Goal: Information Seeking & Learning: Check status

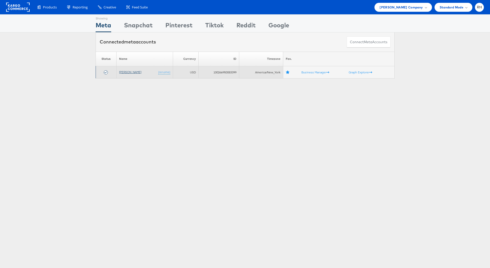
click at [130, 73] on link "[PERSON_NAME]" at bounding box center [130, 72] width 22 height 4
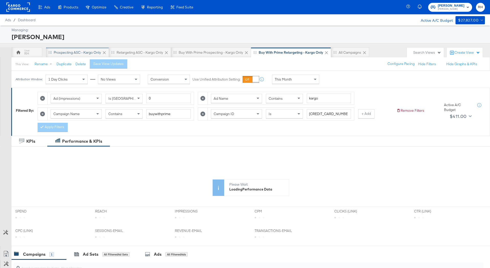
click at [70, 52] on div "Prospecting ASC - Kargo only" at bounding box center [77, 52] width 47 height 5
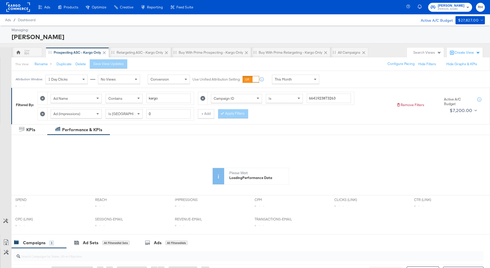
click at [284, 78] on span "This Month" at bounding box center [283, 79] width 17 height 5
click at [327, 82] on div "Start: Aug 28th 2025 to End: Aug 28th 2025" at bounding box center [337, 79] width 26 height 7
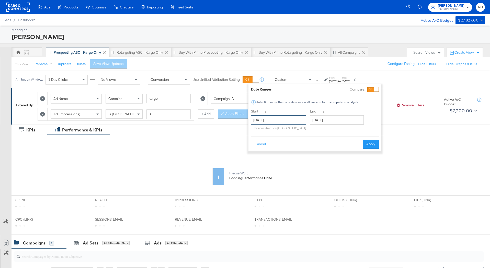
click at [275, 121] on input "August 28th 2025" at bounding box center [278, 119] width 55 height 9
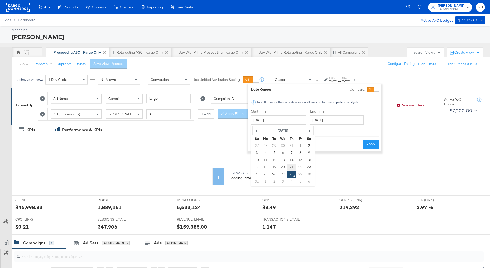
click at [291, 166] on td "21" at bounding box center [291, 166] width 9 height 7
type input "August 21st 2025"
click at [321, 120] on input "August 28th 2025" at bounding box center [337, 119] width 54 height 9
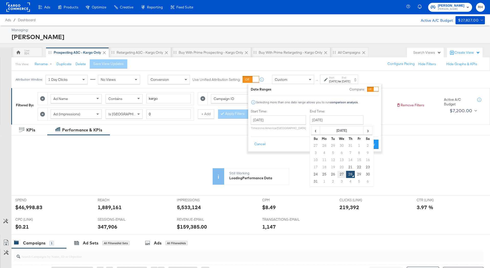
click at [340, 173] on td "27" at bounding box center [341, 174] width 9 height 7
type input "August 27th 2025"
click at [374, 141] on button "Apply" at bounding box center [370, 143] width 16 height 9
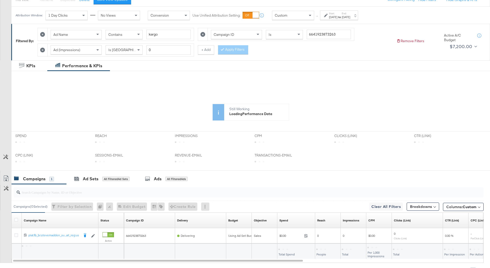
scroll to position [92, 0]
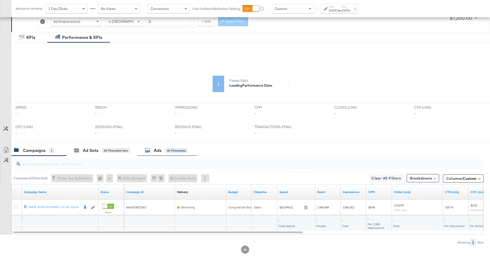
click at [180, 156] on div "KPIs Performance & KPIs Customize KPIs ✔ Clicks (Link) ✔ Transactions-Email ✔ C…" at bounding box center [245, 150] width 490 height 236
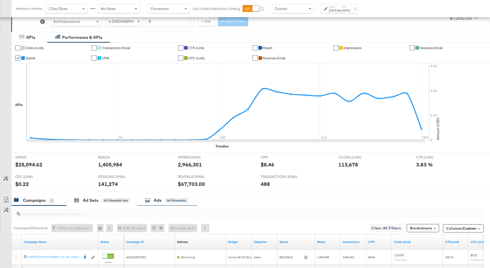
click at [184, 200] on div "All Filtered Ads" at bounding box center [176, 200] width 22 height 5
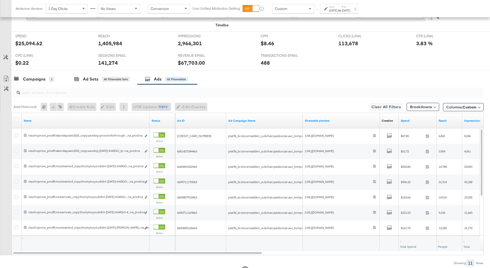
scroll to position [234, 0]
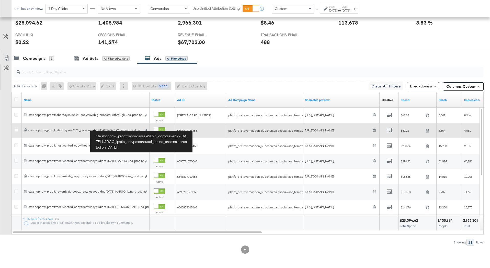
click at [99, 128] on div "cta:shopnow_prodft:labordaysale2025_copy:savebig-aug25-KARGO_lp:plp_adtype:caro…" at bounding box center [84, 130] width 113 height 4
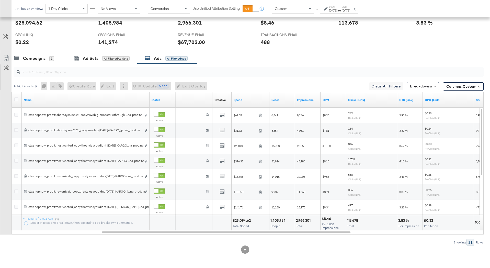
click at [186, 73] on input "search" at bounding box center [230, 70] width 420 height 10
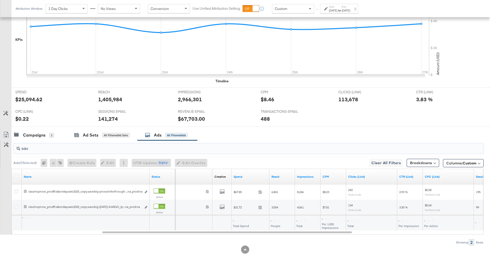
scroll to position [158, 0]
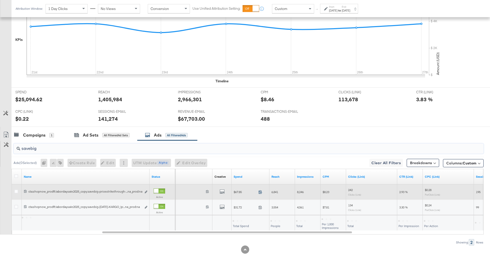
type input "savebig"
click at [260, 191] on icon at bounding box center [260, 192] width 4 height 4
click at [275, 191] on span "6,841" at bounding box center [274, 192] width 7 height 4
copy span "6,841"
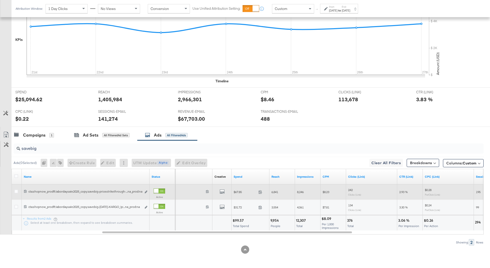
click at [300, 191] on span "8,246" at bounding box center [300, 192] width 7 height 4
copy span "8,246"
click at [146, 192] on icon "link" at bounding box center [146, 191] width 3 height 3
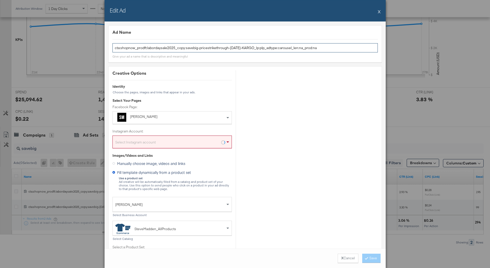
click at [258, 49] on input "cta:shopnow_prodft:labordaysale2025_copy:savebig-pricestrikethrough-aug25-KARGO…" at bounding box center [244, 47] width 265 height 9
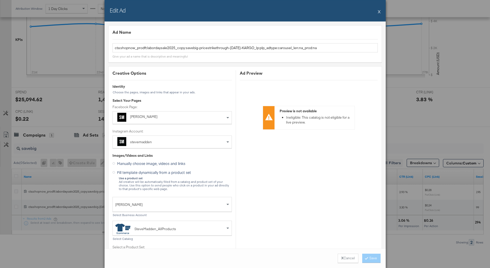
click at [378, 11] on button "X" at bounding box center [378, 11] width 3 height 10
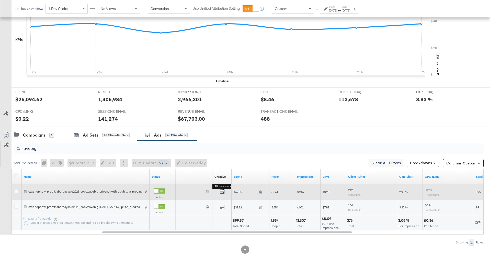
click at [222, 191] on icon "default" at bounding box center [221, 191] width 5 height 5
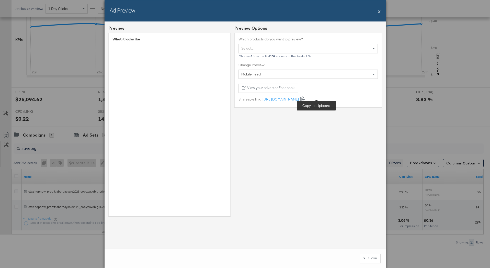
click at [305, 99] on icon at bounding box center [302, 98] width 5 height 5
click at [378, 10] on button "X" at bounding box center [378, 11] width 3 height 10
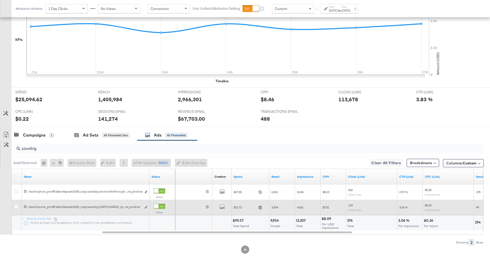
click at [259, 208] on icon at bounding box center [260, 207] width 4 height 4
click at [299, 207] on span "4,061" at bounding box center [300, 207] width 7 height 4
copy span "4,061"
click at [146, 207] on icon "link" at bounding box center [146, 207] width 3 height 3
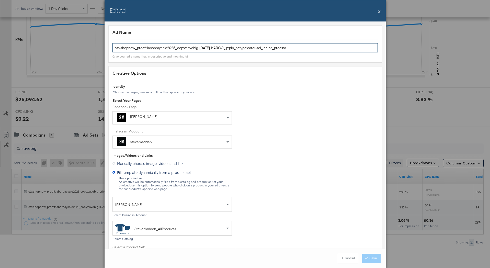
click at [249, 47] on input "cta:shopnow_prodft:labordaysale2025_copy:savebig-aug25-KARGO_lp:plp_adtype:caro…" at bounding box center [244, 47] width 265 height 9
click at [338, 258] on button "X Cancel" at bounding box center [347, 257] width 21 height 9
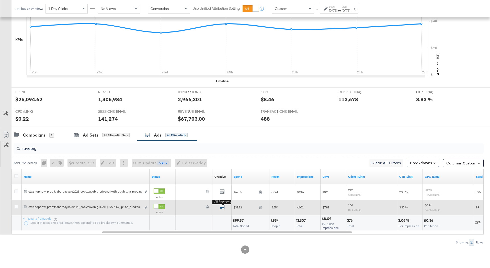
click at [223, 207] on icon "default" at bounding box center [221, 206] width 5 height 5
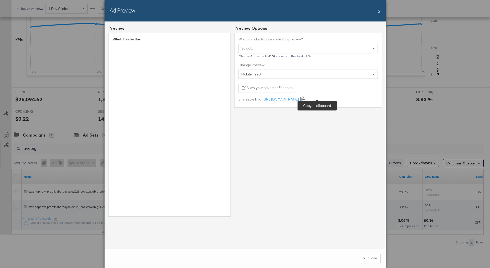
click at [305, 99] on icon at bounding box center [302, 98] width 5 height 5
click at [363, 257] on div "x" at bounding box center [364, 257] width 2 height 5
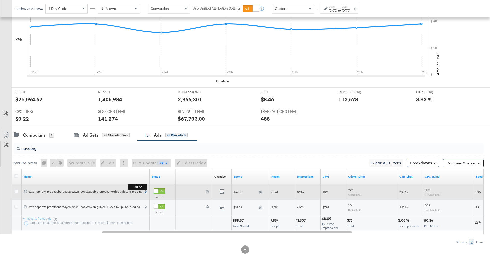
click at [145, 192] on icon "link" at bounding box center [146, 191] width 3 height 3
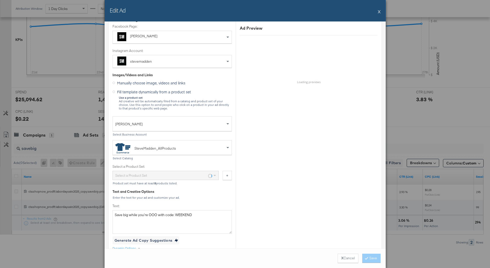
scroll to position [81, 0]
click at [341, 259] on strong "X" at bounding box center [342, 257] width 2 height 5
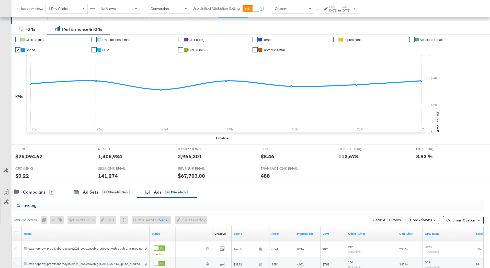
scroll to position [0, 0]
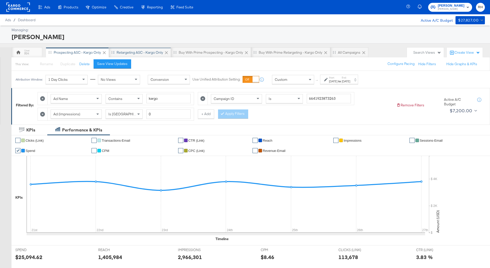
click at [146, 56] on div "Retargeting ASC - Kargo only" at bounding box center [140, 52] width 62 height 10
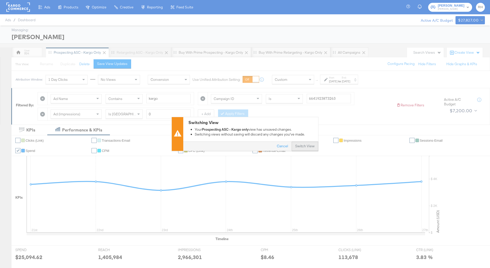
click at [299, 146] on button "Switch View" at bounding box center [304, 146] width 27 height 9
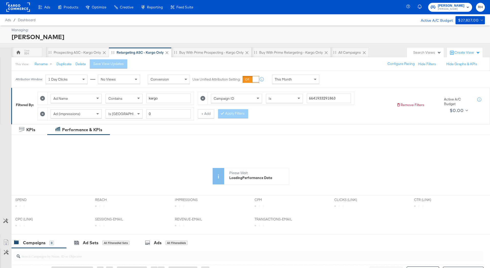
click at [279, 78] on span "This Month" at bounding box center [283, 79] width 17 height 5
click at [331, 79] on div "Aug 28th 2025" at bounding box center [333, 81] width 8 height 4
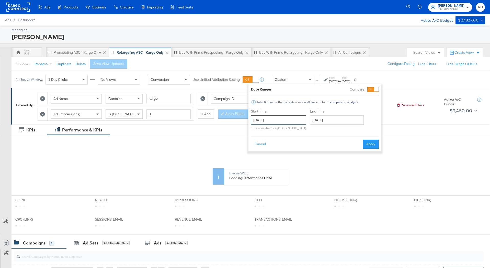
click at [284, 121] on input "August 28th 2025" at bounding box center [278, 119] width 55 height 9
click at [291, 166] on td "21" at bounding box center [291, 166] width 9 height 7
type input "August 21st 2025"
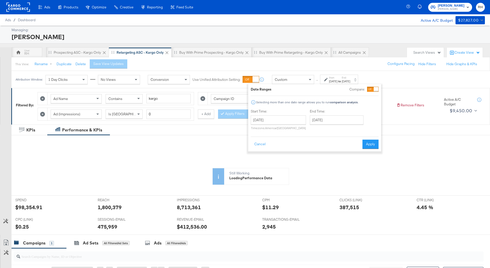
click at [327, 114] on div "End Time: August 28th 2025 ‹ August 2025 › Su Mo Tu We Th Fr Sa 27 28 29 30 31 …" at bounding box center [338, 120] width 56 height 23
click at [323, 121] on input "August 28th 2025" at bounding box center [337, 119] width 54 height 9
click at [339, 176] on td "27" at bounding box center [341, 174] width 9 height 7
type input "August 27th 2025"
click at [373, 143] on button "Apply" at bounding box center [370, 143] width 16 height 9
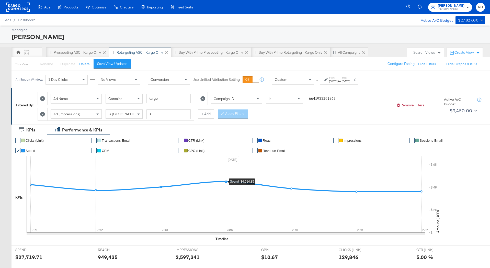
scroll to position [142, 0]
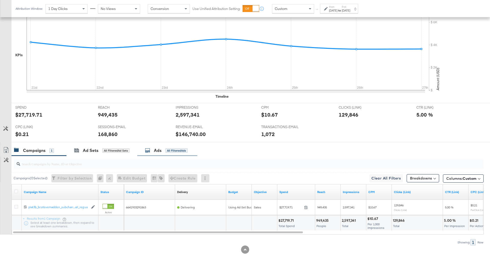
click at [185, 153] on div "Ads All Filtered Ads" at bounding box center [166, 150] width 43 height 6
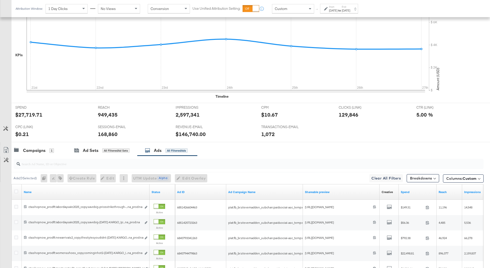
click at [139, 165] on input "search" at bounding box center [230, 162] width 420 height 10
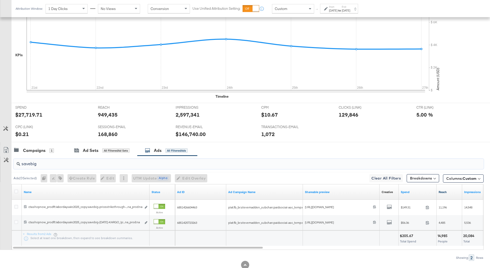
type input "savebig"
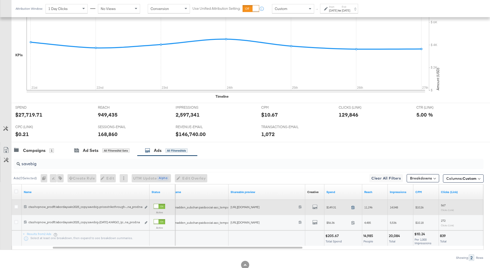
click at [353, 208] on icon at bounding box center [353, 207] width 4 height 4
click at [392, 208] on span "14,548" at bounding box center [393, 207] width 8 height 4
copy span "14,548"
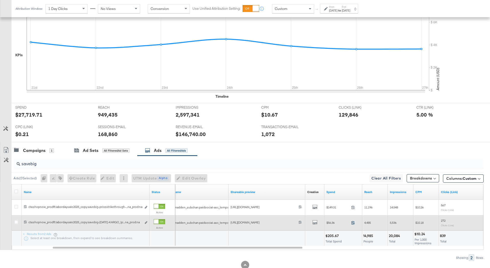
click at [352, 223] on icon at bounding box center [353, 222] width 4 height 4
click at [391, 223] on span "5,536" at bounding box center [392, 222] width 7 height 4
copy span "5,536"
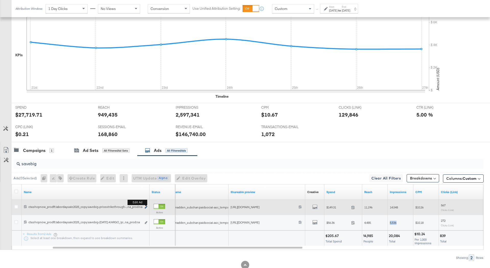
click at [146, 207] on icon "link" at bounding box center [146, 207] width 3 height 3
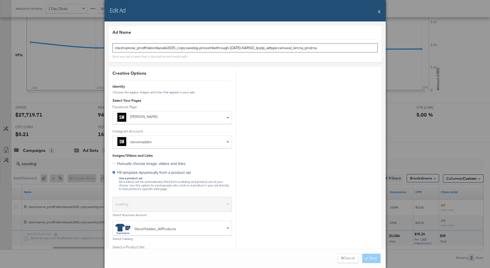
click at [233, 50] on input "cta:shopnow_prodft:labordaysale2025_copy:savebig-pricestrikethrough-aug25-KARGO…" at bounding box center [244, 47] width 265 height 9
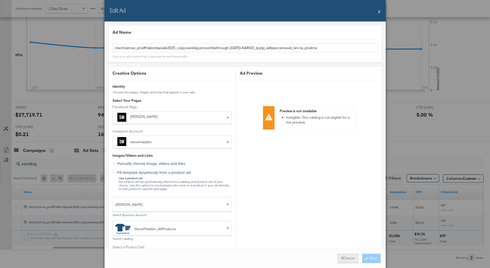
click at [346, 259] on button "X Cancel" at bounding box center [347, 257] width 21 height 9
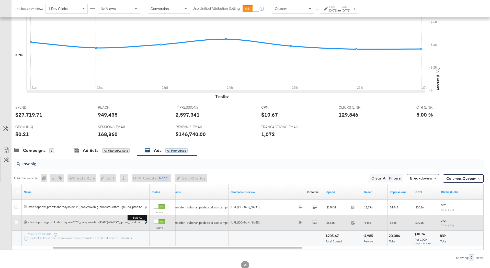
click at [146, 223] on icon "link" at bounding box center [146, 222] width 3 height 3
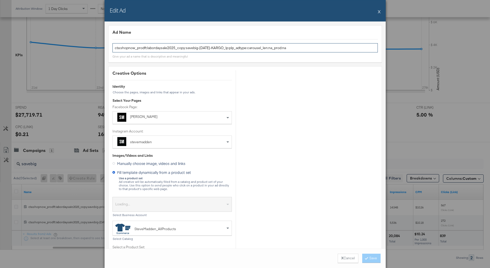
click at [284, 46] on input "cta:shopnow_prodft:labordaysale2025_copy:savebig-aug25-KARGO_lp:plp_adtype:caro…" at bounding box center [244, 47] width 265 height 9
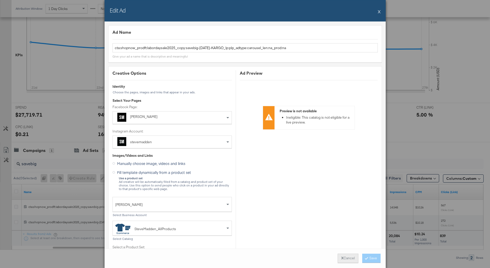
click at [343, 257] on button "X Cancel" at bounding box center [347, 257] width 21 height 9
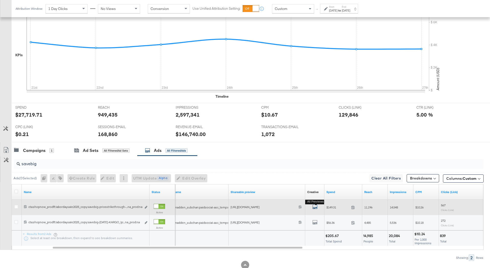
click at [315, 207] on icon "default" at bounding box center [314, 206] width 5 height 5
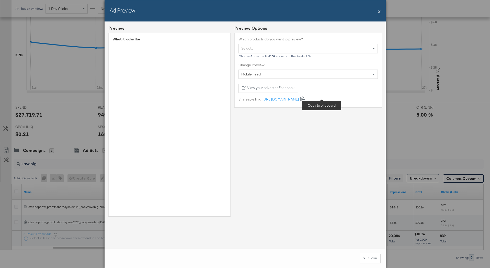
click at [305, 99] on icon at bounding box center [302, 98] width 5 height 5
click at [370, 255] on button "x Close" at bounding box center [370, 257] width 21 height 9
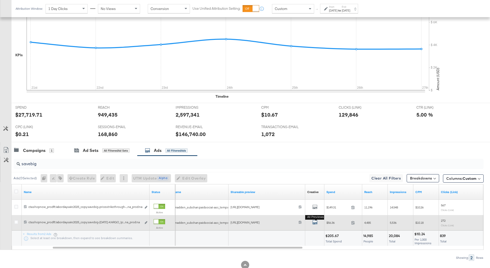
click at [314, 223] on icon "default" at bounding box center [314, 221] width 5 height 5
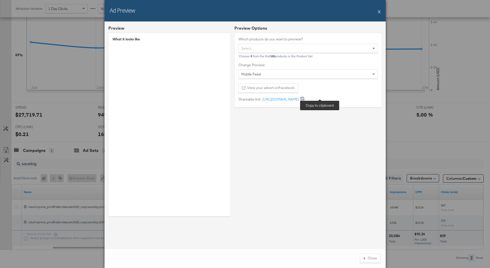
click at [305, 99] on icon at bounding box center [302, 98] width 5 height 5
click at [379, 12] on button "X" at bounding box center [378, 11] width 3 height 10
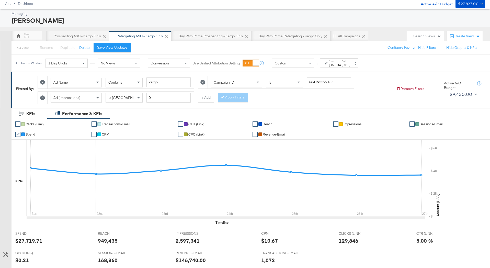
scroll to position [0, 0]
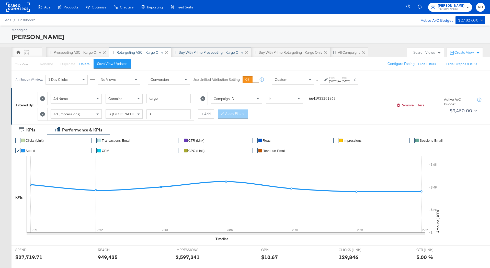
click at [210, 53] on div "Buy with Prime Prospecting - Kargo only" at bounding box center [211, 52] width 64 height 5
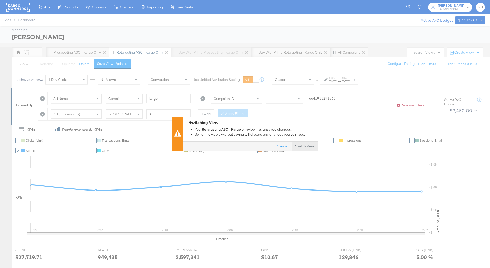
click at [309, 147] on button "Switch View" at bounding box center [304, 146] width 27 height 9
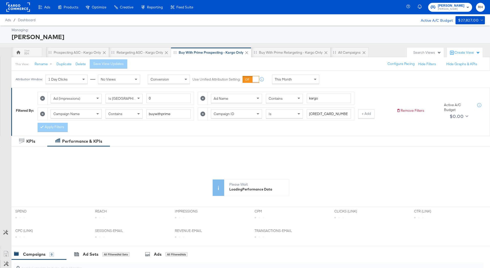
click at [289, 80] on span "This Month" at bounding box center [283, 79] width 17 height 5
click at [361, 80] on div "Attribution Window: 1 Day Clicks No Views Conversion Use Unified Attribution Se…" at bounding box center [245, 79] width 490 height 17
click at [228, 98] on div "Ad Name" at bounding box center [236, 98] width 51 height 9
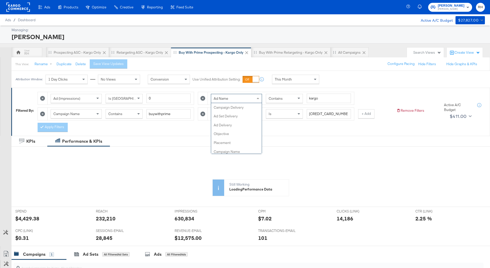
scroll to position [88, 0]
click at [276, 98] on span "Contains" at bounding box center [275, 98] width 14 height 5
click at [46, 128] on button "Apply Filters" at bounding box center [53, 127] width 30 height 9
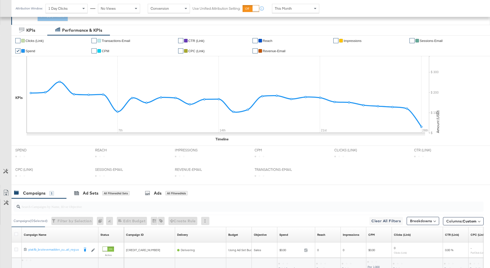
scroll to position [111, 0]
click at [172, 191] on div "All Filtered Ads" at bounding box center [176, 193] width 22 height 5
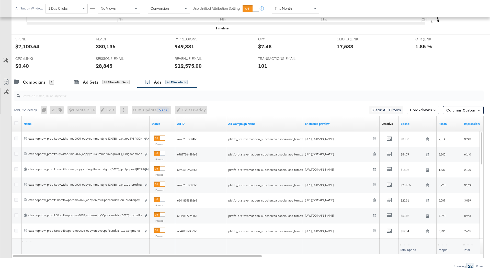
scroll to position [245, 0]
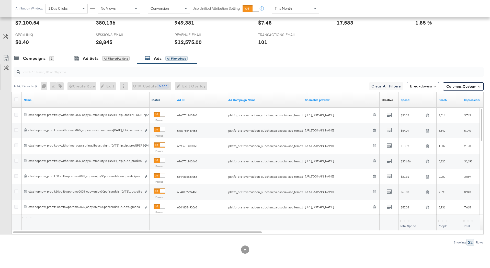
click at [162, 101] on link "Status" at bounding box center [161, 100] width 21 height 4
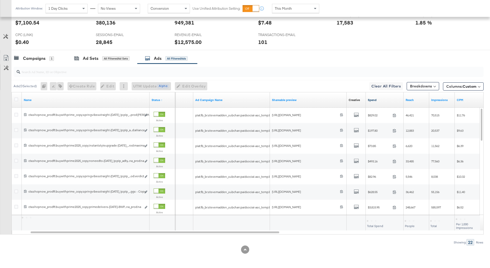
click at [384, 101] on link "Spend" at bounding box center [384, 100] width 34 height 4
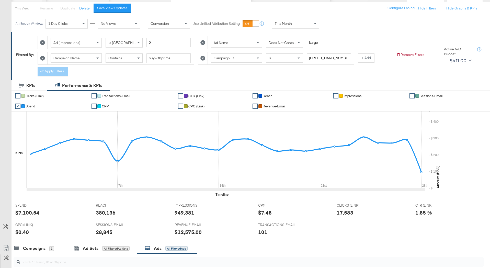
scroll to position [37, 0]
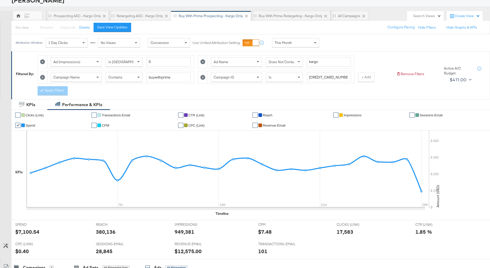
click at [200, 60] on icon at bounding box center [202, 61] width 5 height 5
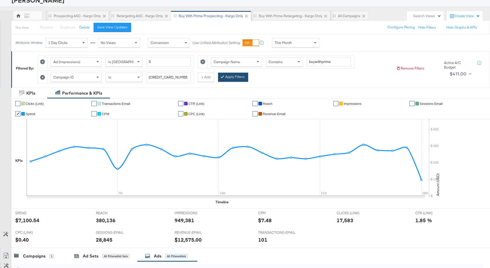
click at [235, 75] on button "Apply Filters" at bounding box center [233, 77] width 30 height 9
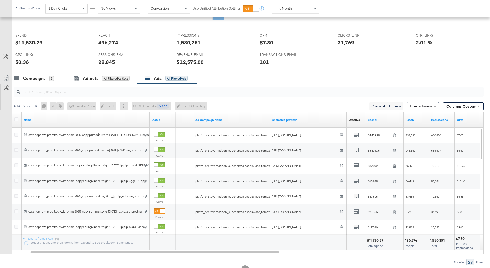
scroll to position [214, 0]
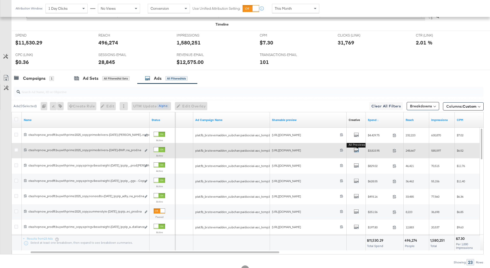
click at [355, 151] on icon "default" at bounding box center [355, 149] width 5 height 5
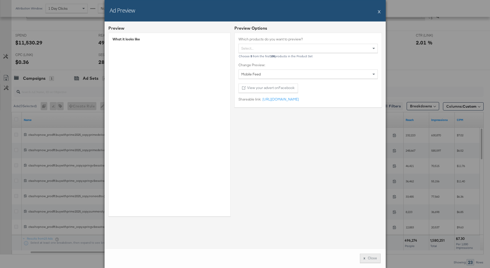
click at [370, 259] on button "x Close" at bounding box center [370, 257] width 21 height 9
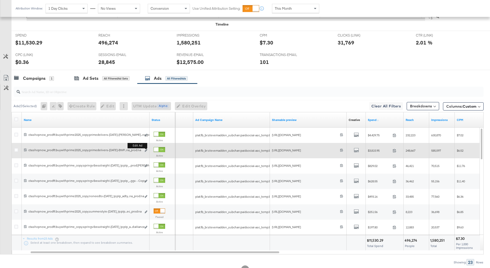
click at [145, 148] on button "Edit ad" at bounding box center [145, 150] width 3 height 5
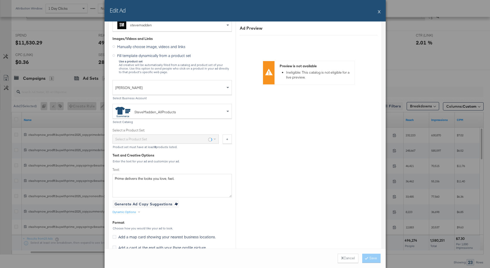
scroll to position [116, 0]
click at [339, 258] on button "X Cancel" at bounding box center [347, 257] width 21 height 9
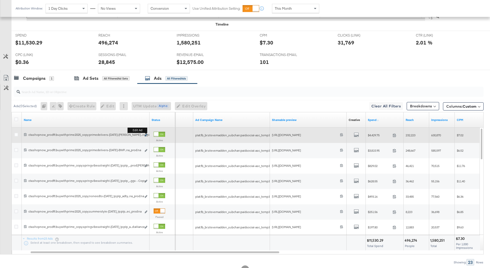
click at [147, 134] on icon "link" at bounding box center [146, 135] width 3 height 3
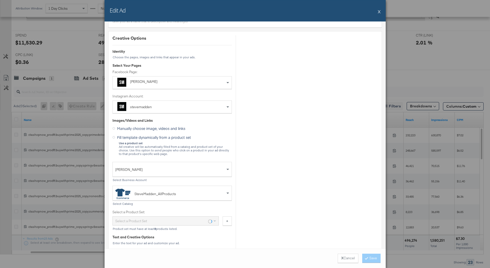
scroll to position [35, 0]
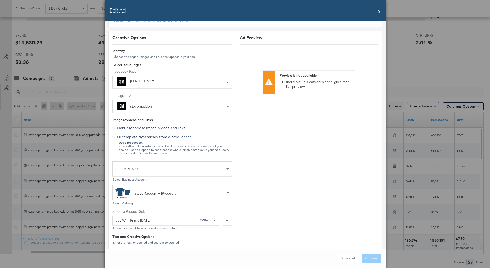
click at [378, 11] on button "X" at bounding box center [378, 11] width 3 height 10
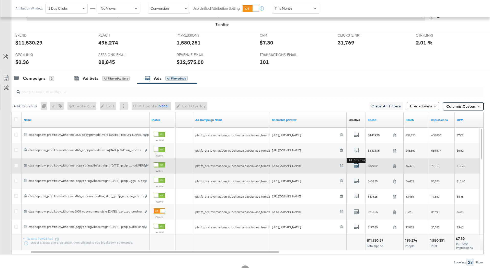
click at [355, 167] on icon "default" at bounding box center [355, 165] width 5 height 5
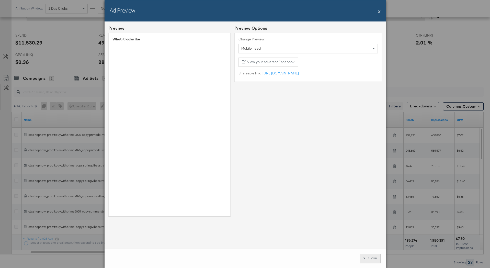
click at [365, 258] on button "x Close" at bounding box center [370, 257] width 21 height 9
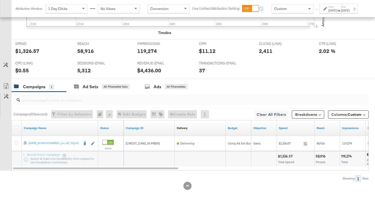
scroll to position [0, 50]
